Goal: Task Accomplishment & Management: Use online tool/utility

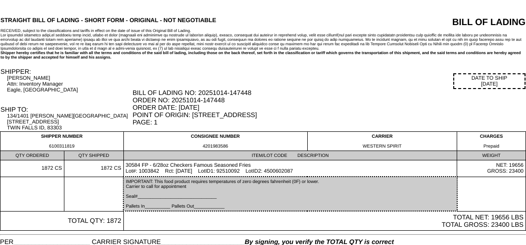
scroll to position [34, 0]
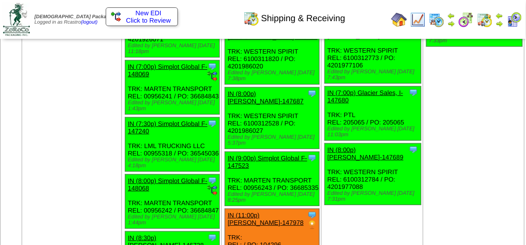
scroll to position [1279, 0]
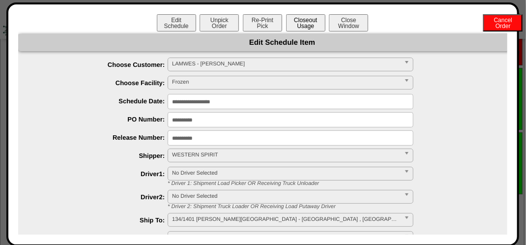
click at [299, 27] on button "Closeout Usage" at bounding box center [305, 22] width 39 height 17
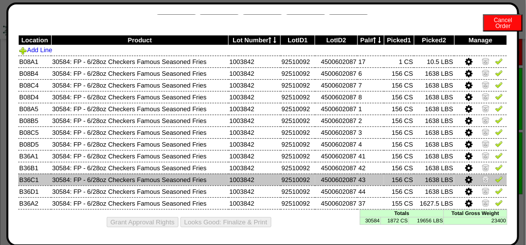
scroll to position [18, 0]
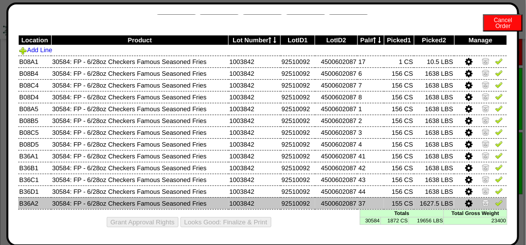
click at [466, 202] on icon at bounding box center [469, 203] width 7 height 9
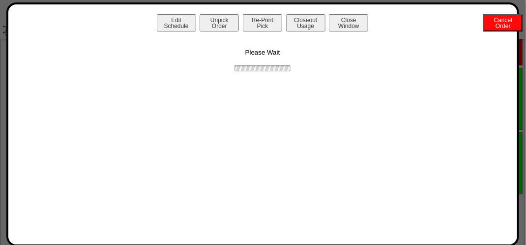
scroll to position [0, 0]
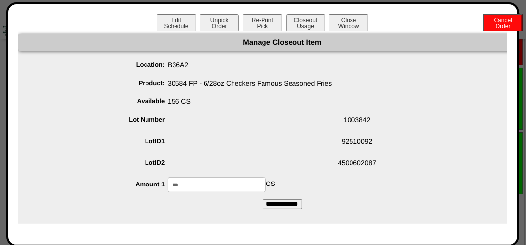
click at [187, 182] on input "***" at bounding box center [217, 184] width 98 height 15
type input "***"
click at [245, 165] on span "4500602087" at bounding box center [292, 164] width 509 height 19
click at [271, 202] on input "**********" at bounding box center [283, 204] width 40 height 10
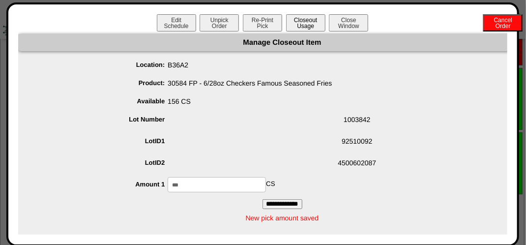
click at [306, 21] on button "Closeout Usage" at bounding box center [305, 22] width 39 height 17
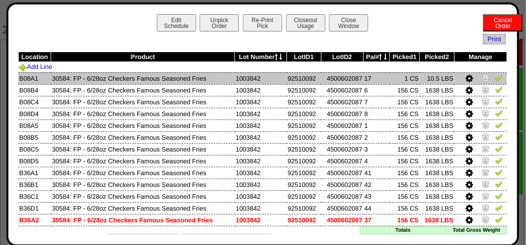
click at [466, 77] on icon at bounding box center [469, 78] width 7 height 9
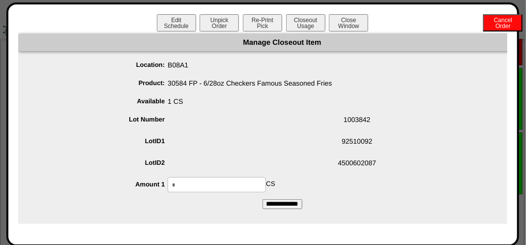
click at [185, 182] on input "*" at bounding box center [217, 184] width 98 height 15
type input "*"
click at [189, 201] on form "Manage Closeout Item Location: B08A1 Product: 30584 FP - 6/28oz Checkers Famous…" at bounding box center [282, 121] width 529 height 175
click at [285, 203] on input "**********" at bounding box center [283, 204] width 40 height 10
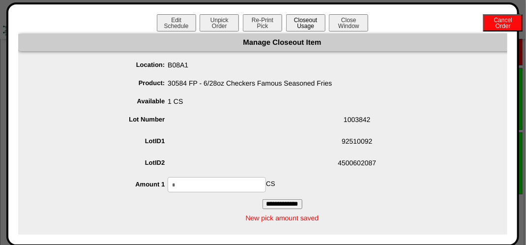
click at [304, 23] on button "Closeout Usage" at bounding box center [305, 22] width 39 height 17
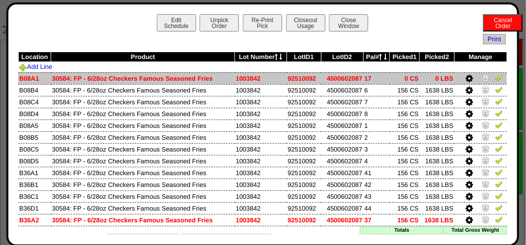
click at [495, 81] on img at bounding box center [499, 78] width 8 height 8
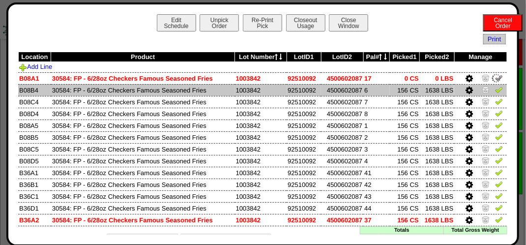
click at [495, 89] on img at bounding box center [499, 90] width 8 height 8
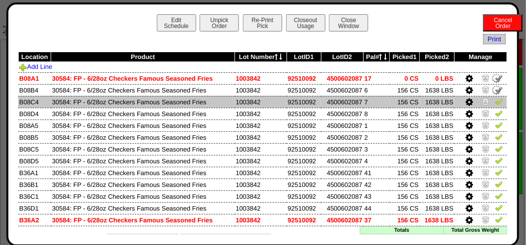
click at [495, 99] on img at bounding box center [499, 101] width 8 height 8
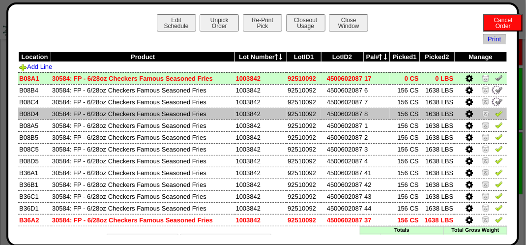
click at [495, 116] on img at bounding box center [499, 113] width 8 height 8
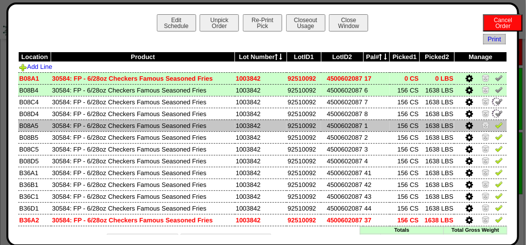
click at [495, 122] on img at bounding box center [499, 125] width 8 height 8
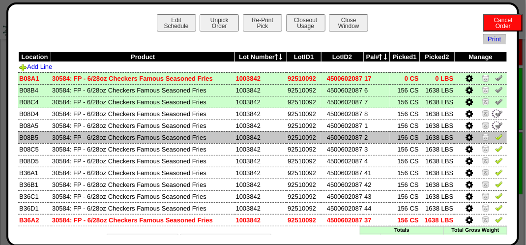
click at [495, 139] on img at bounding box center [499, 137] width 8 height 8
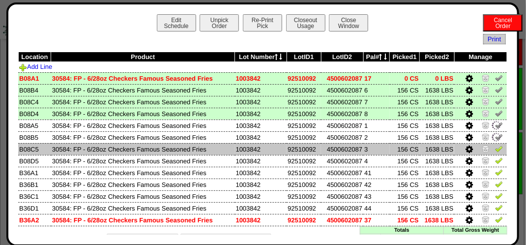
click at [495, 151] on img at bounding box center [499, 149] width 8 height 8
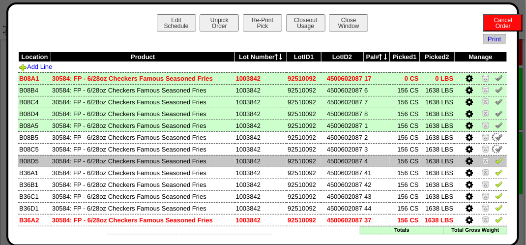
click at [495, 162] on img at bounding box center [499, 160] width 8 height 8
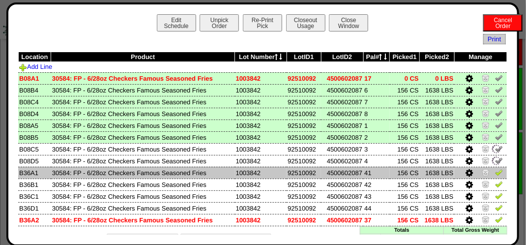
click at [495, 172] on img at bounding box center [499, 172] width 8 height 8
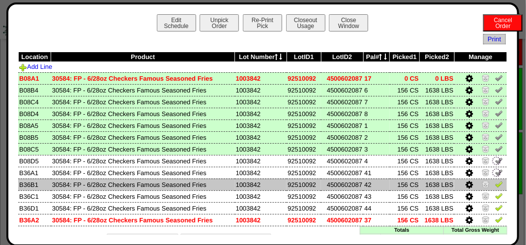
click at [495, 186] on img at bounding box center [499, 184] width 8 height 8
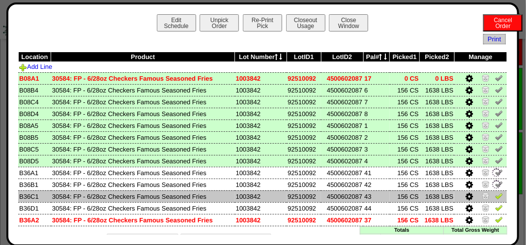
click at [495, 194] on img at bounding box center [499, 196] width 8 height 8
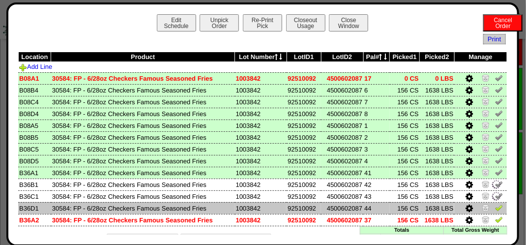
click at [496, 206] on img at bounding box center [499, 208] width 8 height 8
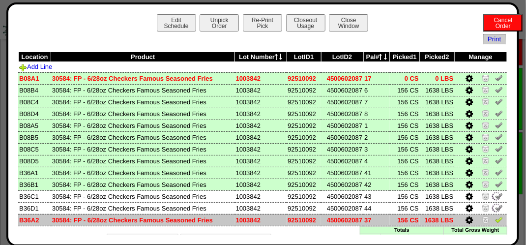
click at [495, 223] on img at bounding box center [499, 219] width 8 height 8
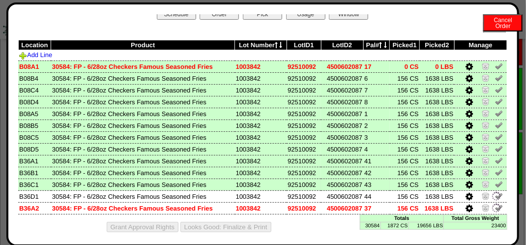
scroll to position [18, 0]
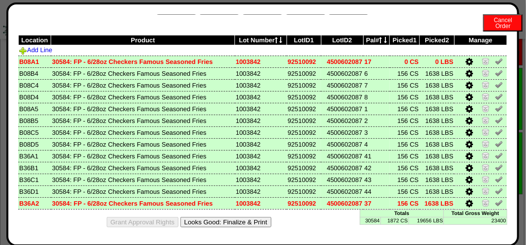
click at [234, 220] on button "Looks Good: Finalize & Print" at bounding box center [226, 222] width 91 height 10
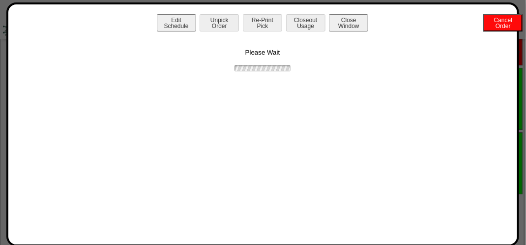
scroll to position [0, 0]
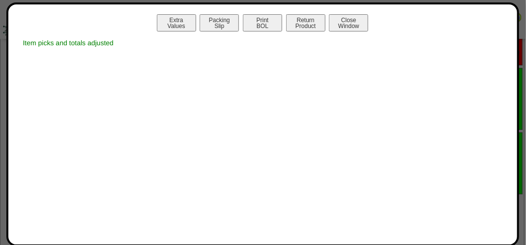
click at [264, 32] on div "Extra Values Packing Slip Print BOL Return Product Close Window" at bounding box center [262, 24] width 489 height 20
click at [263, 24] on button "Print BOL" at bounding box center [262, 22] width 39 height 17
